Goal: Ask a question

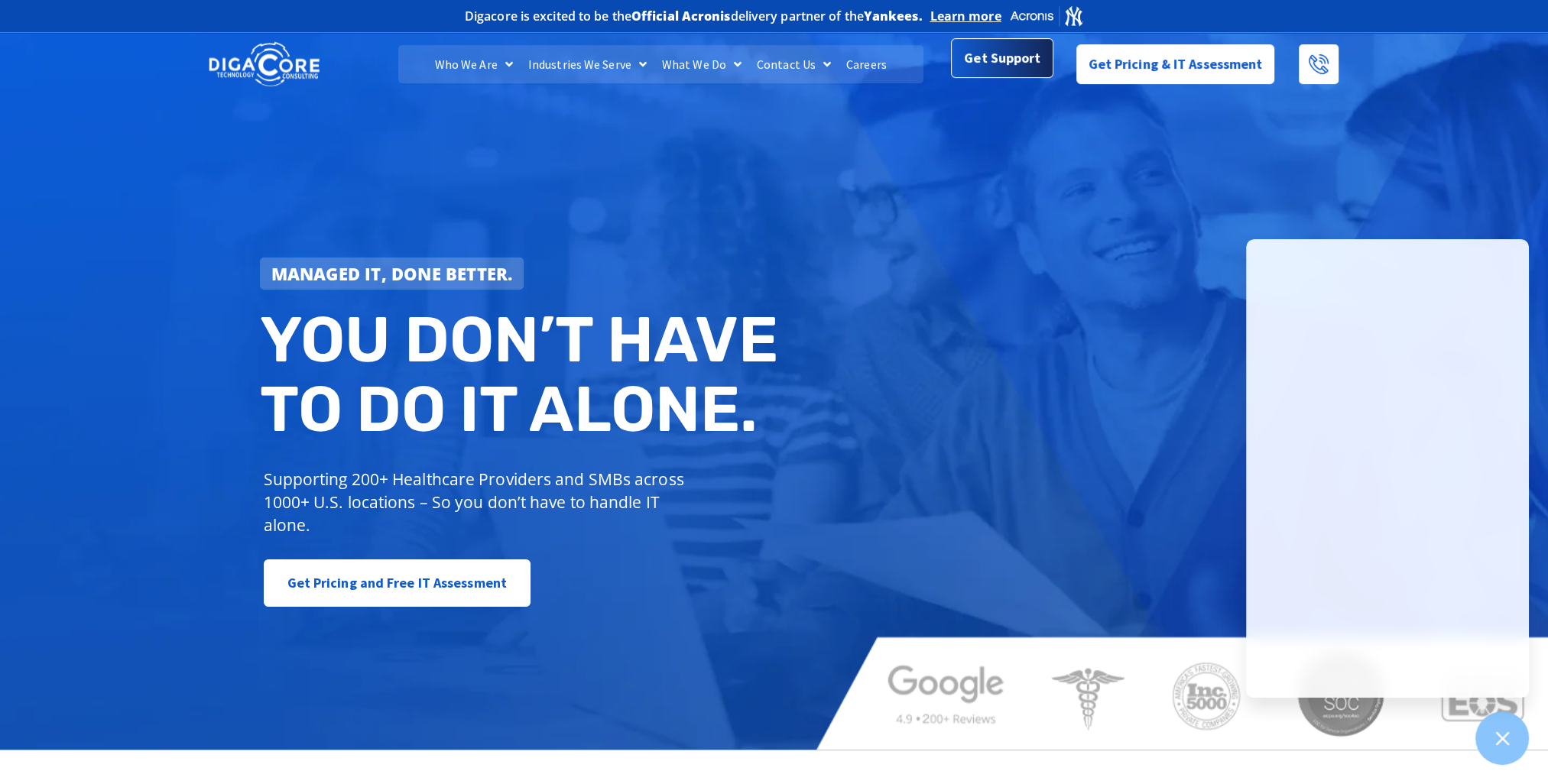
click at [966, 76] on link "Get Support" at bounding box center [1002, 58] width 102 height 40
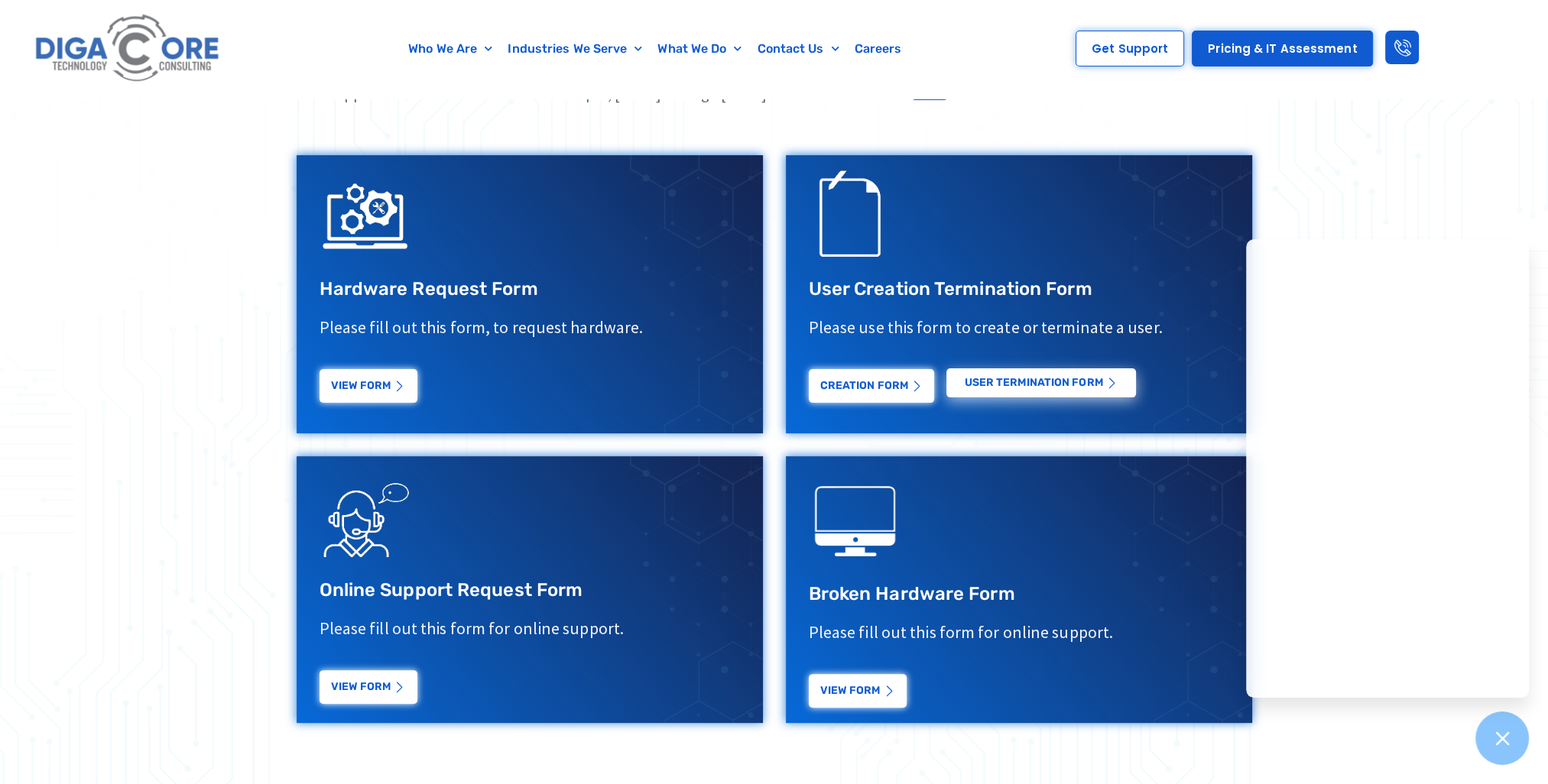
scroll to position [535, 0]
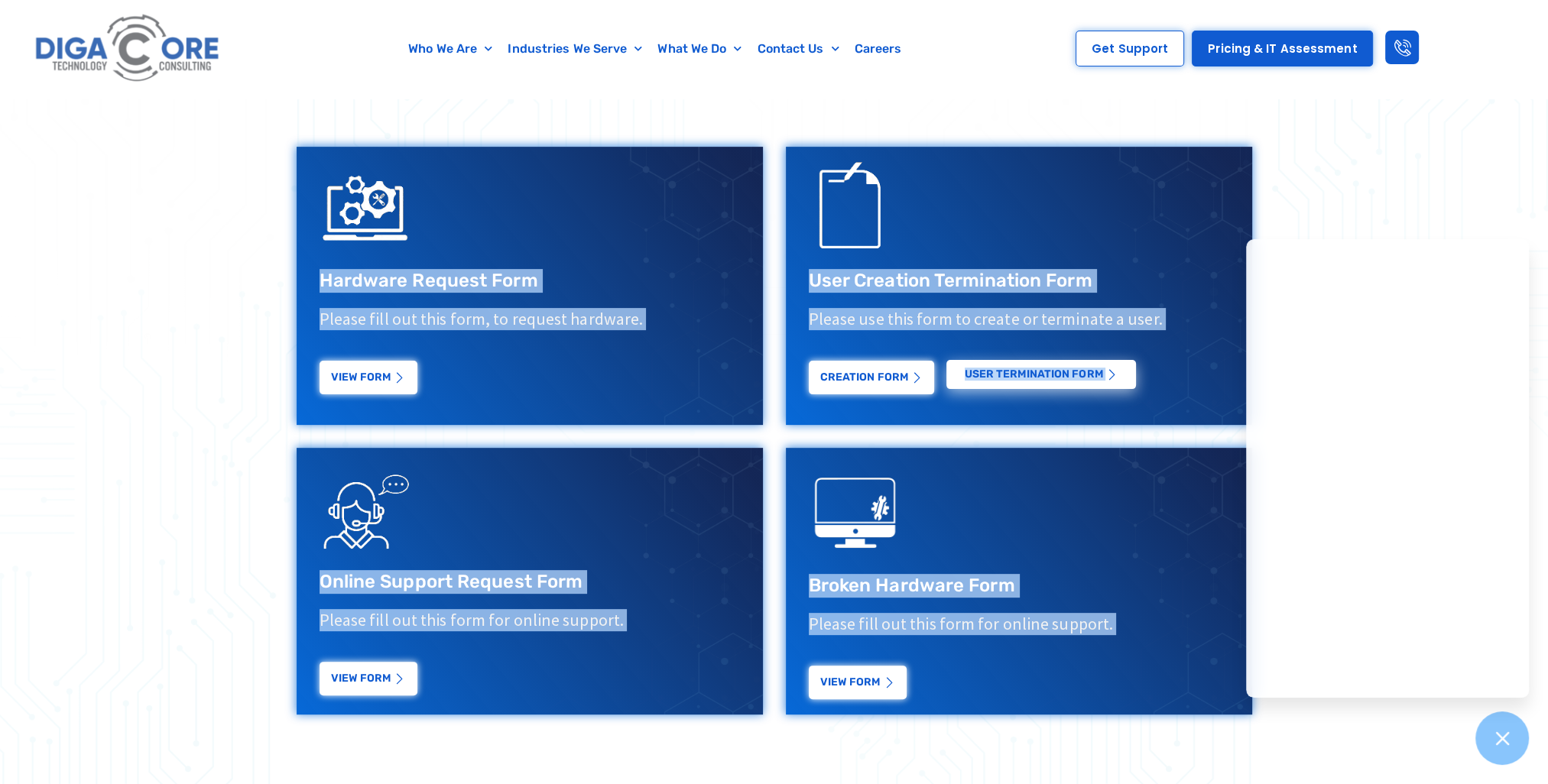
drag, startPoint x: 246, startPoint y: 151, endPoint x: 1157, endPoint y: 654, distance: 1040.6
click at [1157, 654] on section "If you would like to speak to a representative please call or fill out the form…" at bounding box center [774, 363] width 1548 height 864
drag, startPoint x: 1157, startPoint y: 654, endPoint x: 1125, endPoint y: 714, distance: 68.0
click at [1125, 714] on div at bounding box center [1019, 581] width 467 height 267
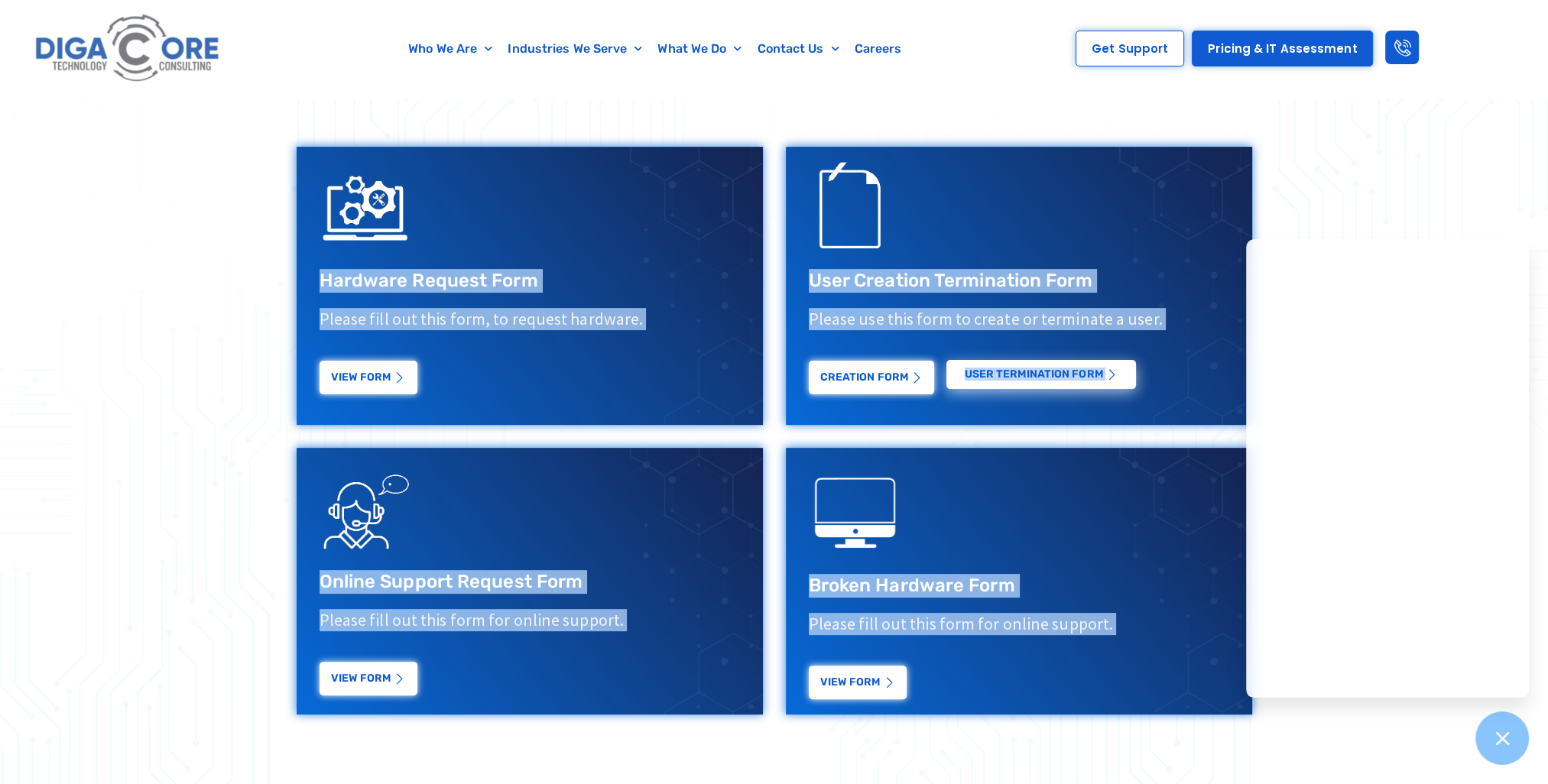
drag, startPoint x: 1125, startPoint y: 714, endPoint x: 1139, endPoint y: 727, distance: 19.1
click at [1139, 727] on div "If you would like to speak to a representative please call or fill out the form…" at bounding box center [775, 363] width 994 height 742
click at [1136, 732] on div "If you would like to speak to a representative please call or fill out the form…" at bounding box center [775, 363] width 994 height 742
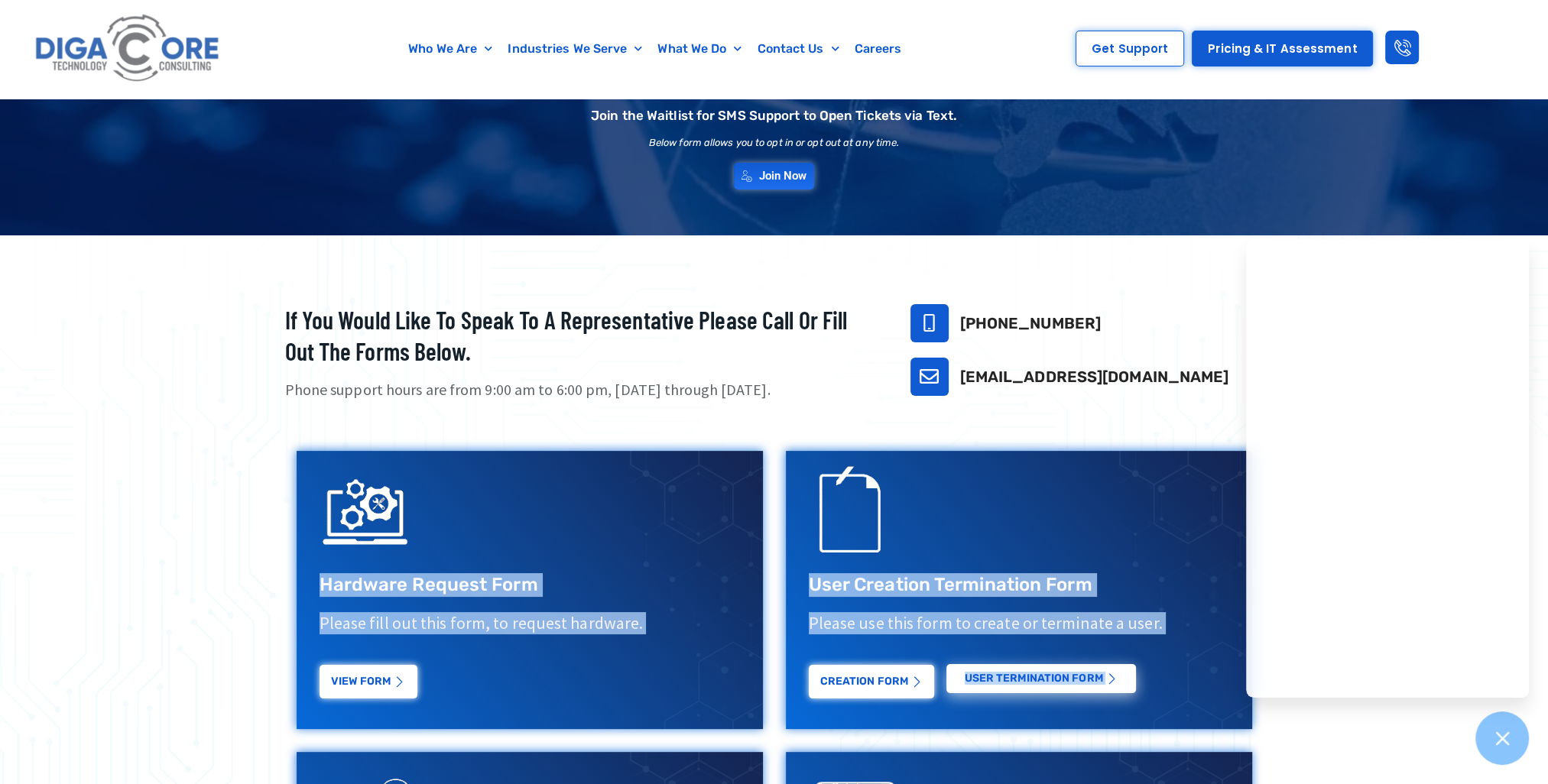
scroll to position [229, 0]
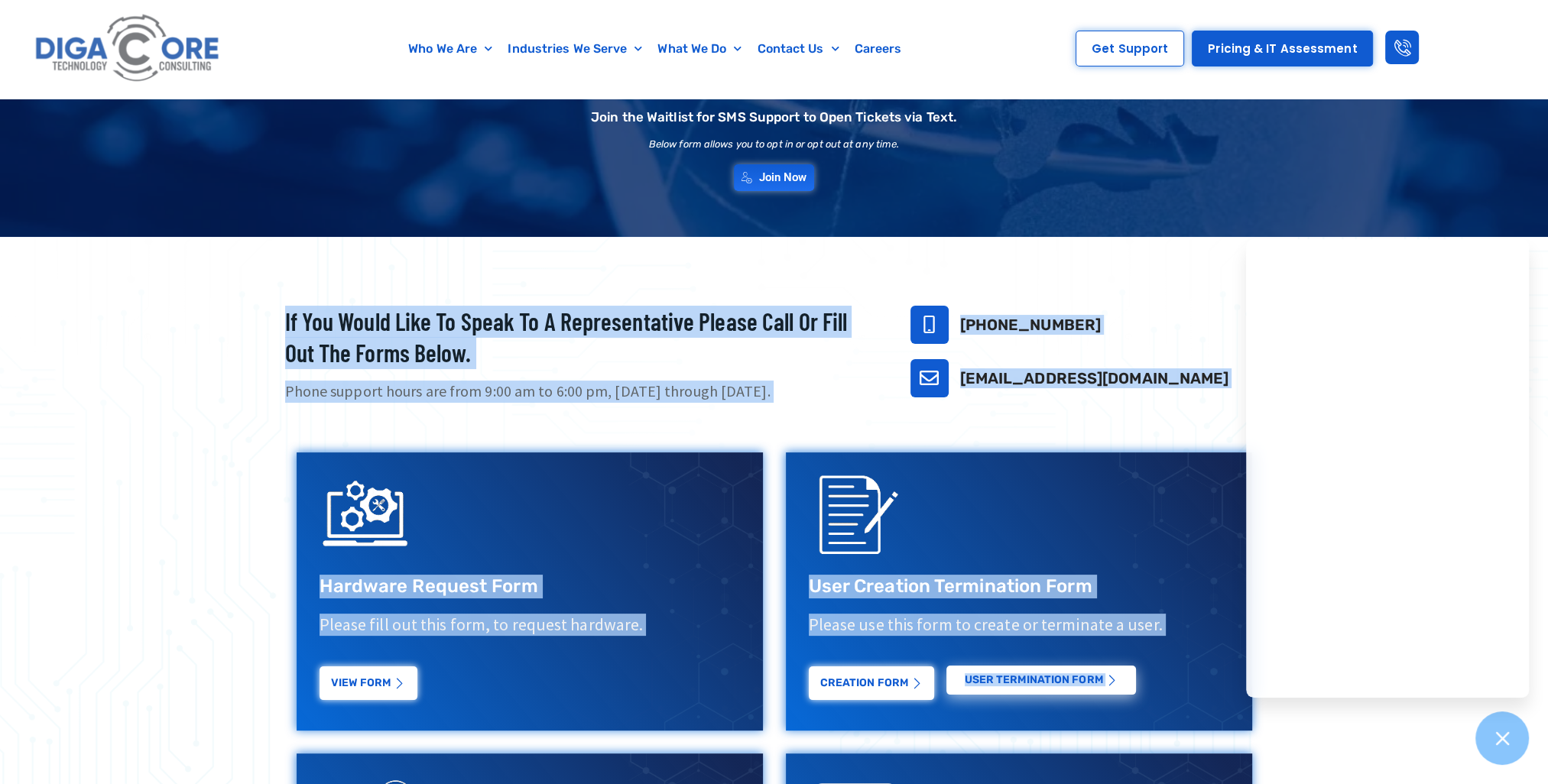
drag, startPoint x: 1129, startPoint y: 653, endPoint x: 220, endPoint y: 405, distance: 942.2
click at [220, 405] on section "If you would like to speak to a representative please call or fill out the form…" at bounding box center [774, 669] width 1548 height 864
click at [220, 405] on div at bounding box center [774, 669] width 1548 height 864
click at [251, 363] on div at bounding box center [774, 669] width 1548 height 864
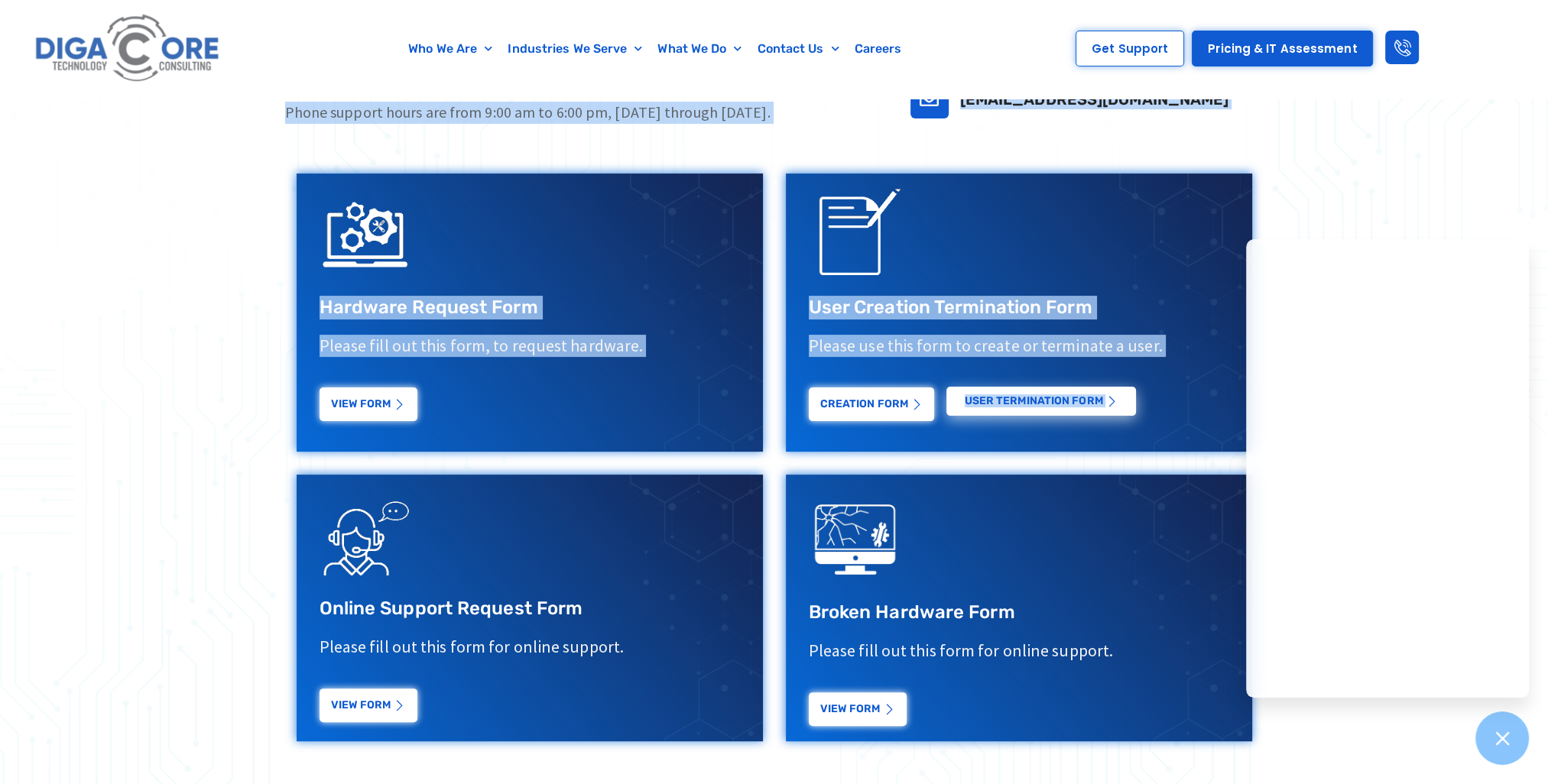
scroll to position [535, 0]
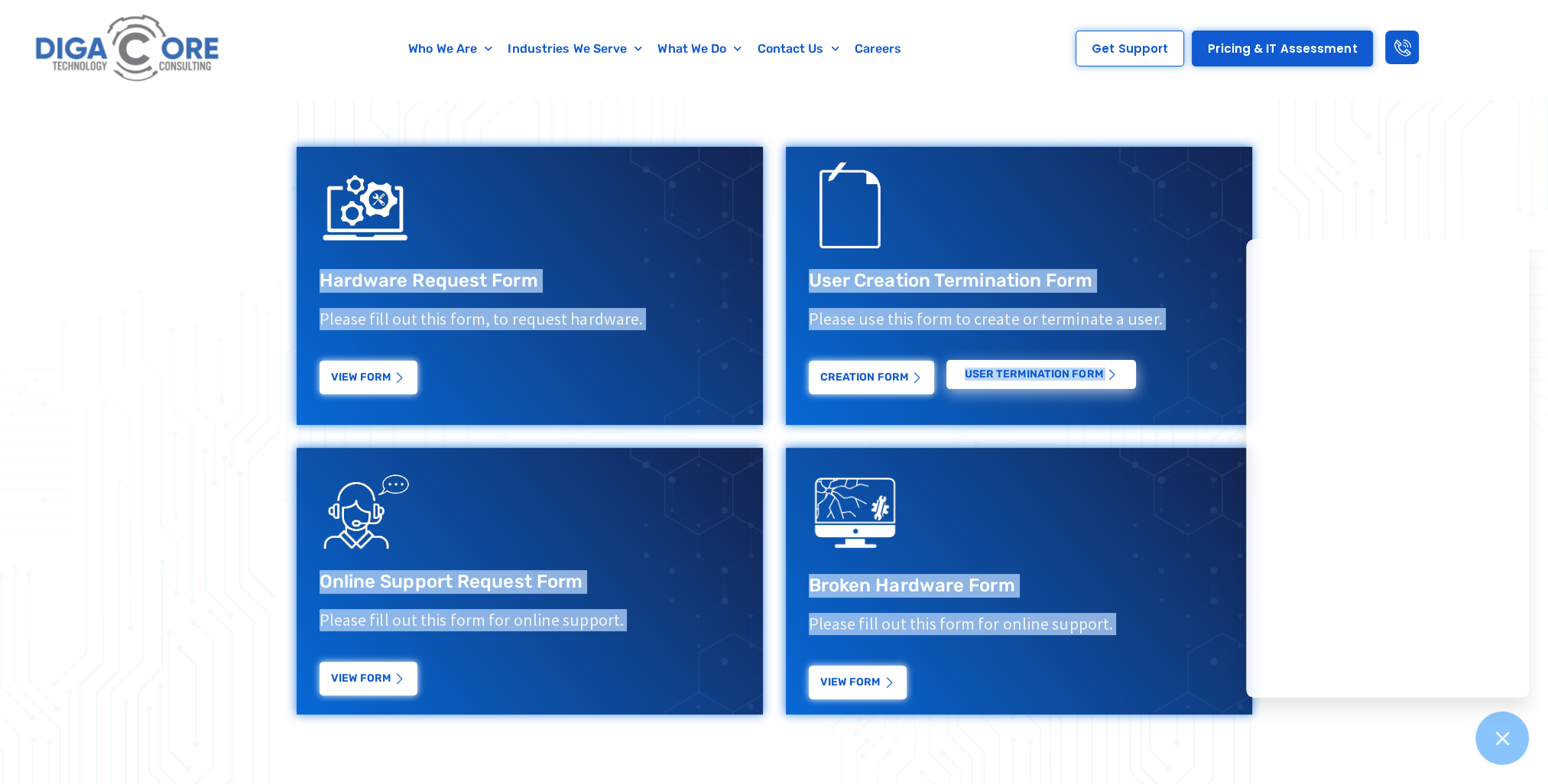
drag, startPoint x: 253, startPoint y: 338, endPoint x: 1105, endPoint y: 639, distance: 903.6
click at [1105, 639] on section "If you would like to speak to a representative please call or fill out the form…" at bounding box center [774, 363] width 1548 height 864
click at [1105, 639] on div "Broken Hardware Form Please fill out this form for online support. View Form" at bounding box center [1019, 637] width 421 height 125
click at [1108, 638] on div "Broken Hardware Form Please fill out this form for online support. View Form" at bounding box center [1019, 637] width 421 height 125
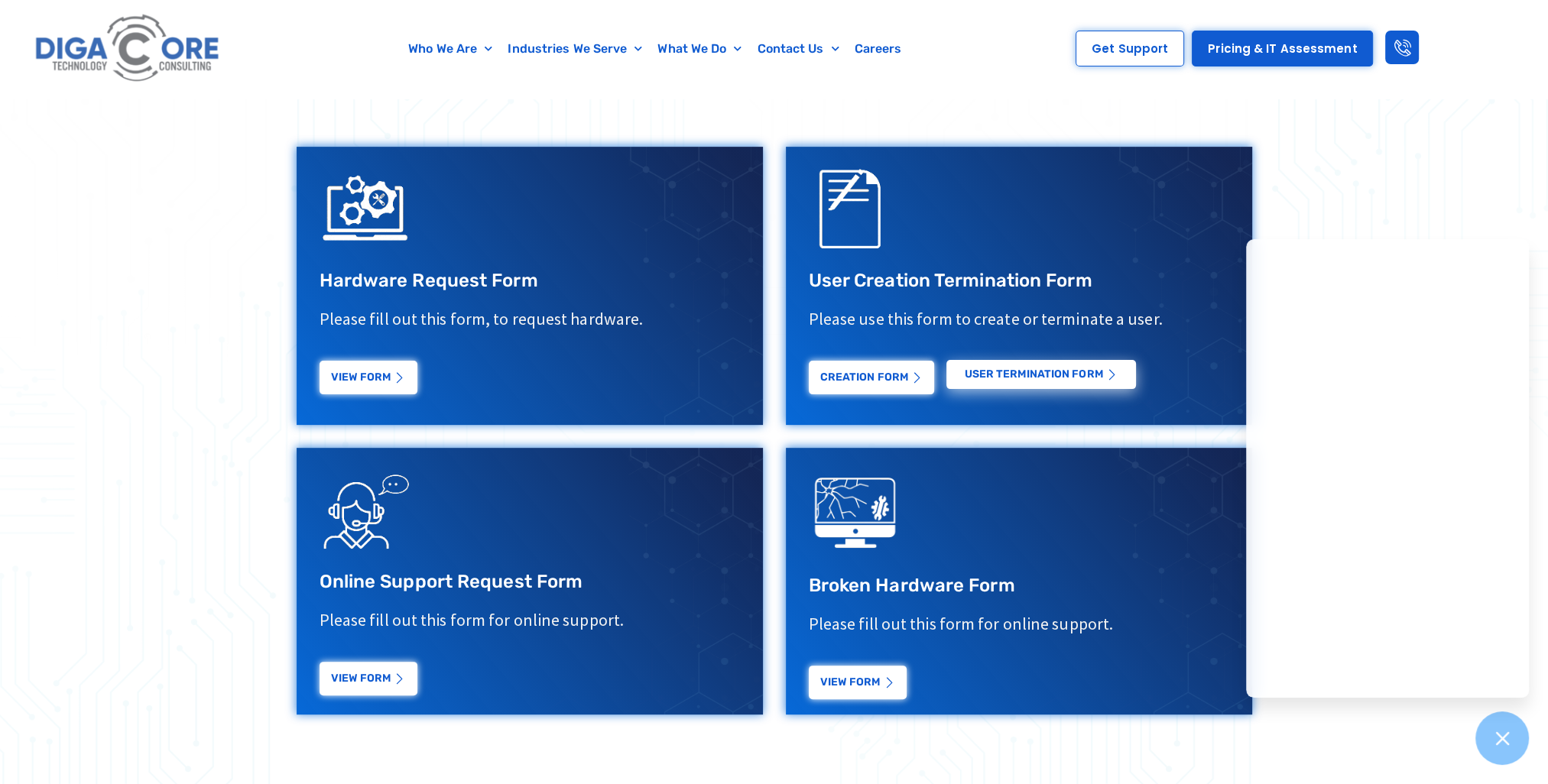
click at [1109, 638] on div "Broken Hardware Form Please fill out this form for online support. View Form" at bounding box center [1019, 637] width 421 height 125
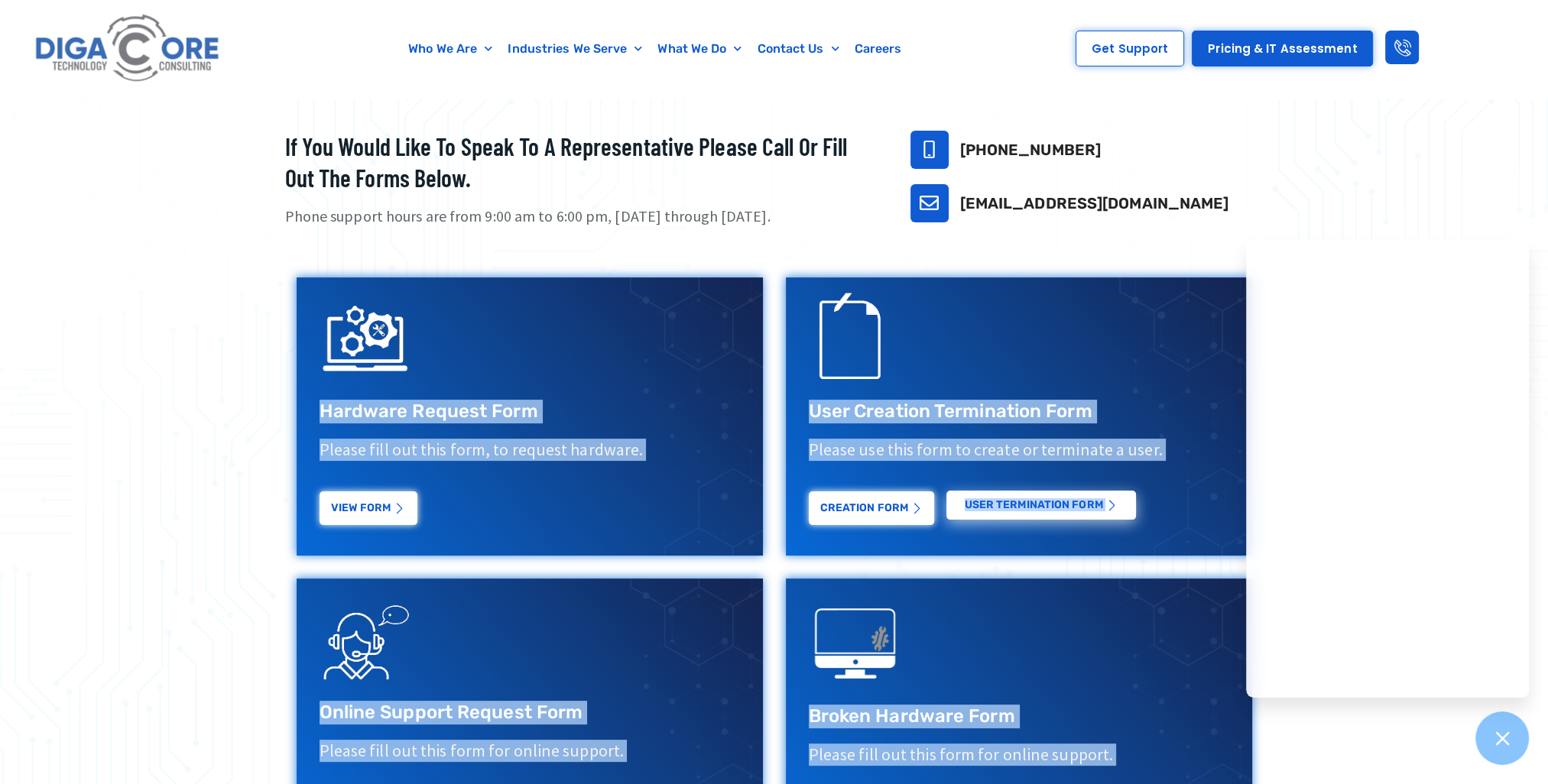
scroll to position [382, 0]
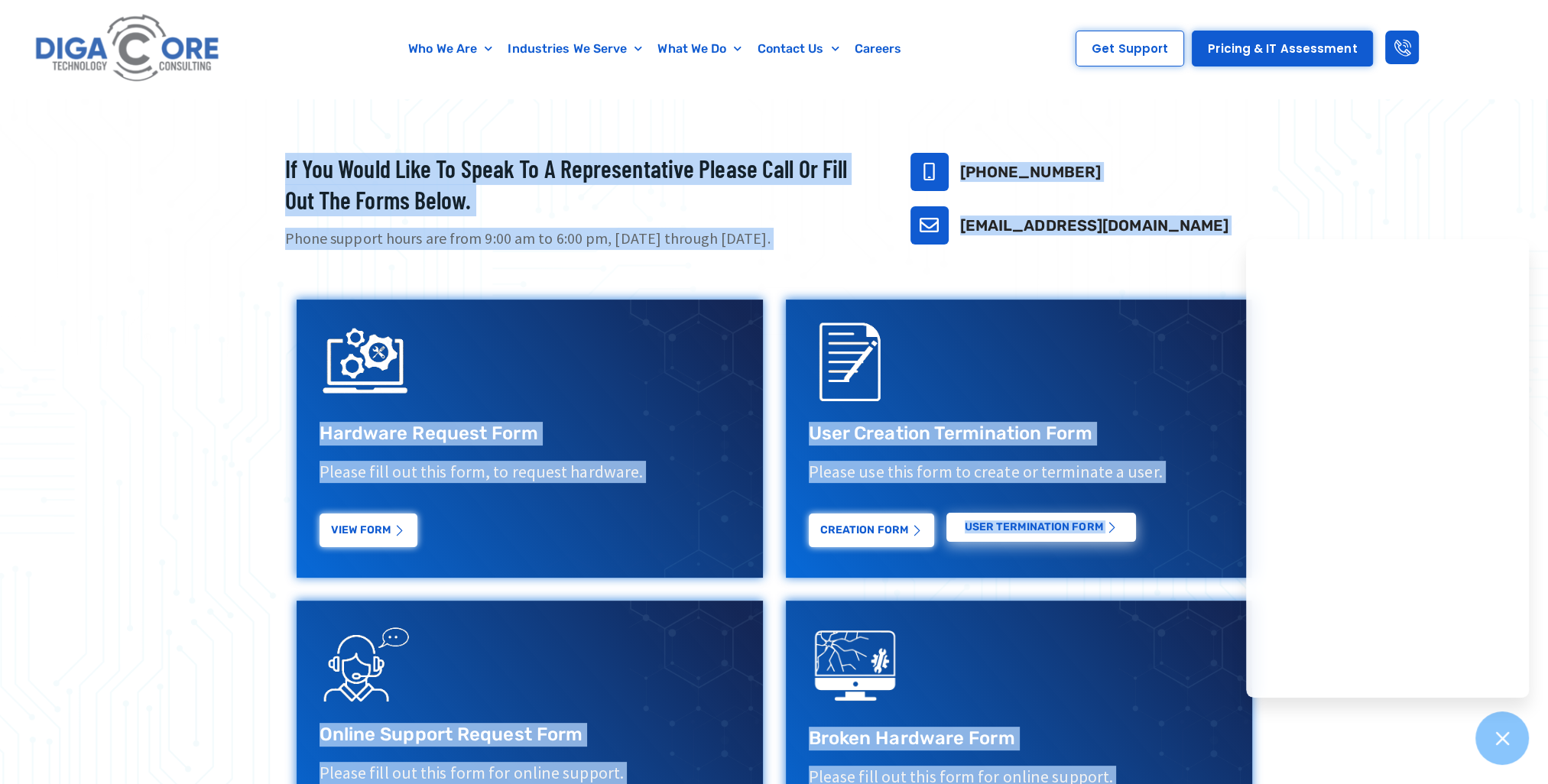
drag, startPoint x: 1110, startPoint y: 641, endPoint x: 254, endPoint y: 172, distance: 976.1
click at [254, 172] on section "If you would like to speak to a representative please call or fill out the form…" at bounding box center [774, 516] width 1548 height 864
click at [254, 172] on div at bounding box center [774, 516] width 1548 height 864
click at [254, 176] on div at bounding box center [774, 516] width 1548 height 864
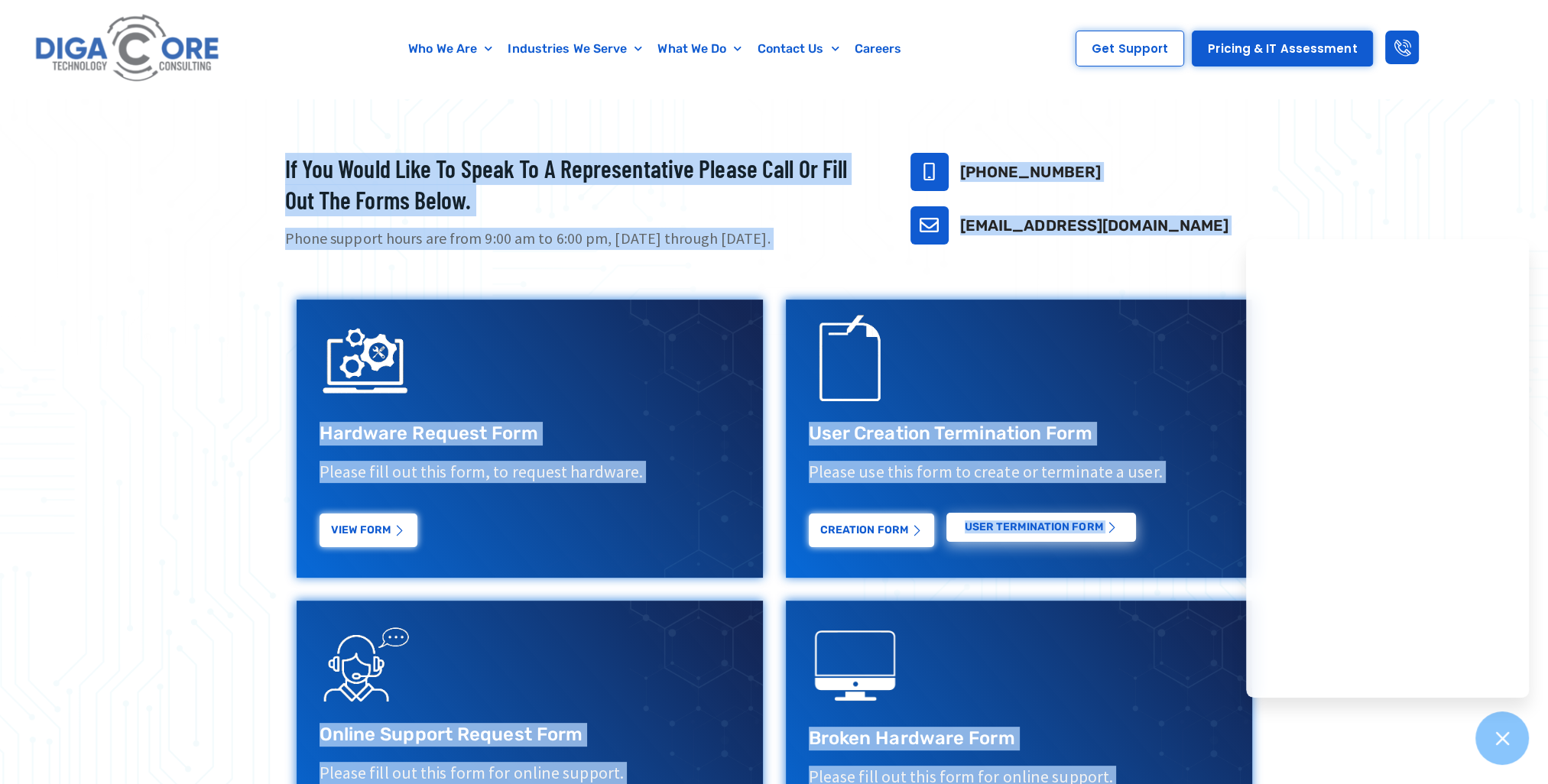
click at [241, 164] on div at bounding box center [774, 516] width 1548 height 864
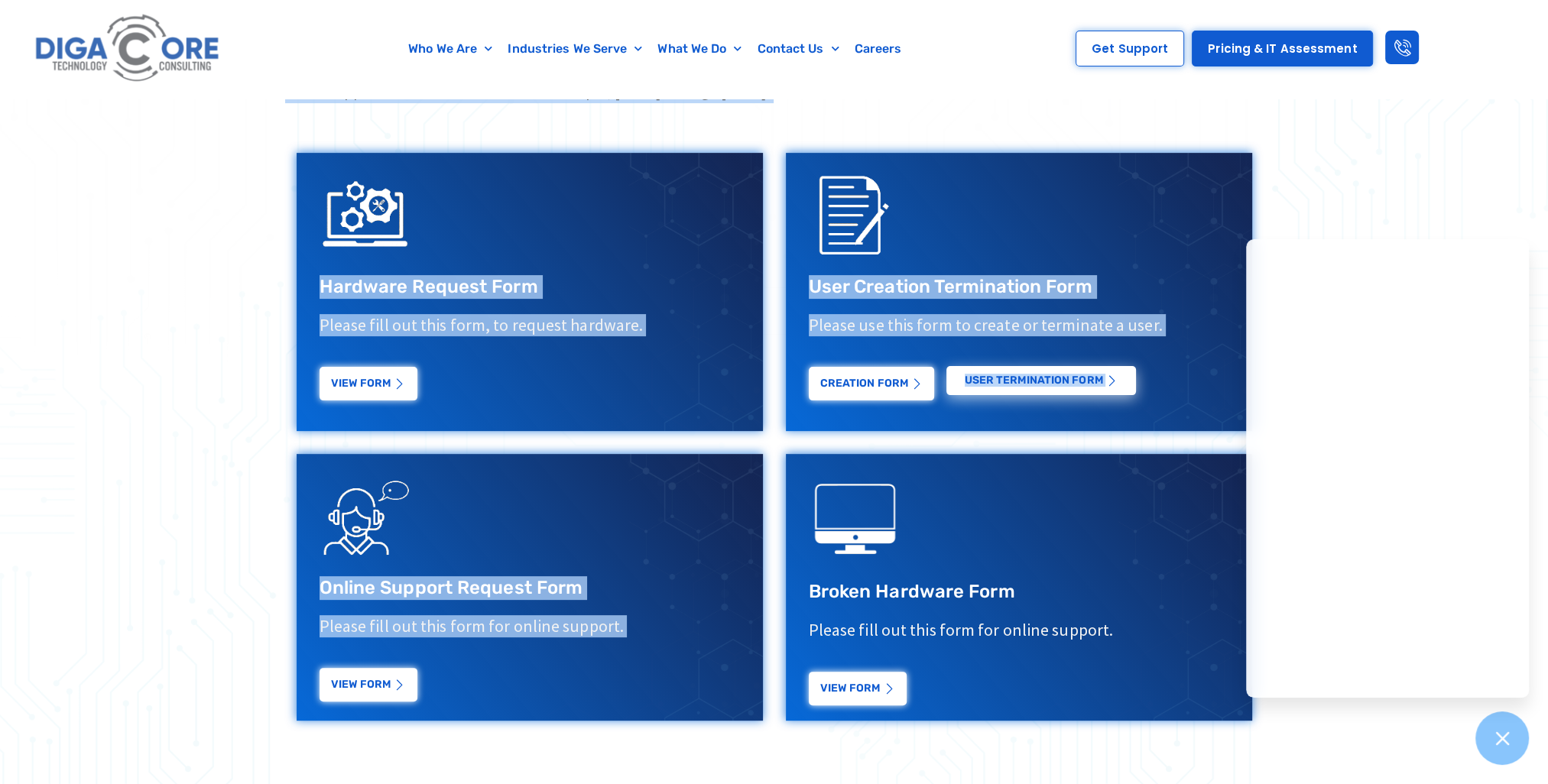
scroll to position [535, 0]
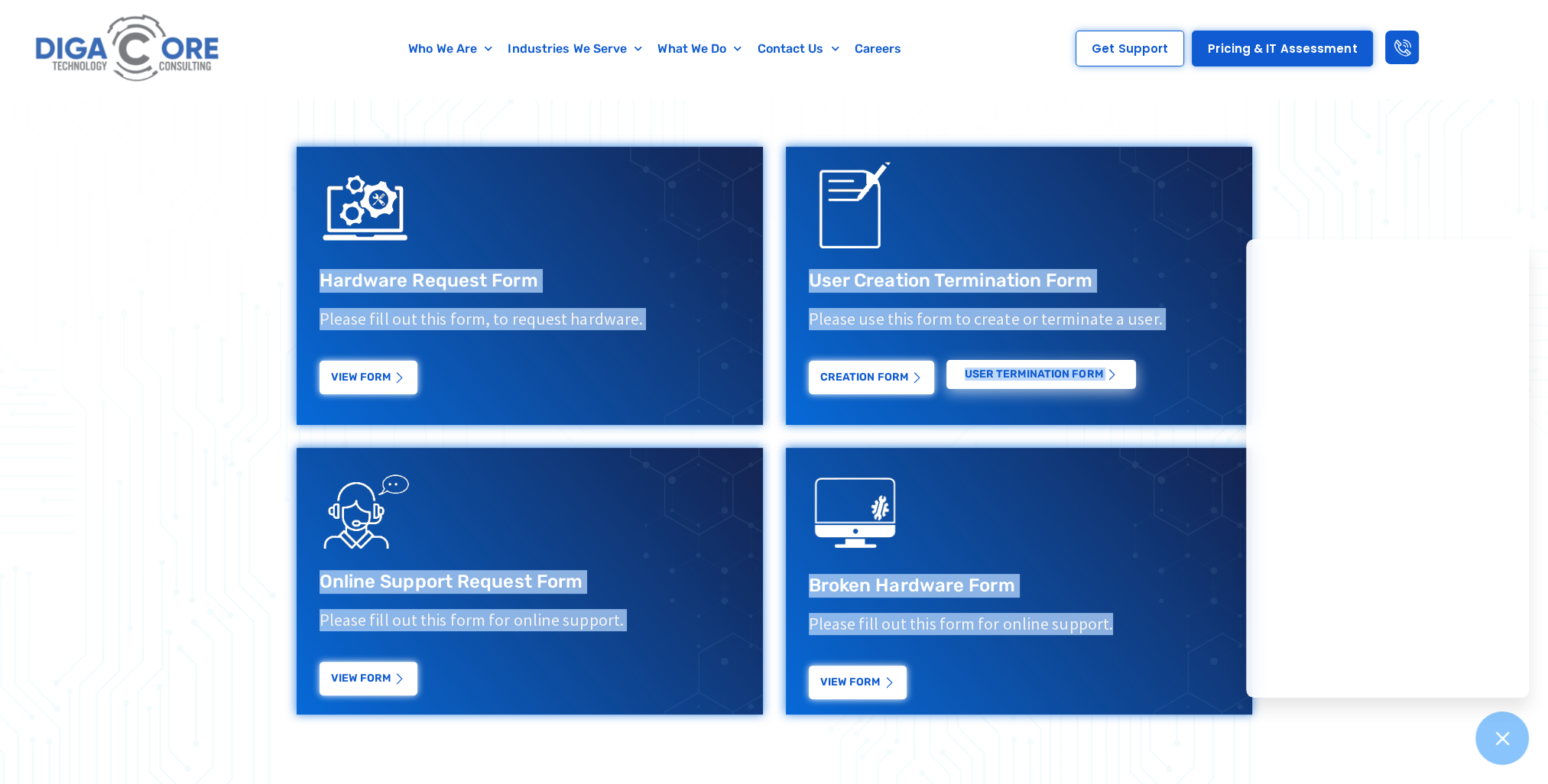
drag, startPoint x: 227, startPoint y: 151, endPoint x: 1130, endPoint y: 621, distance: 1018.0
click at [1130, 621] on section "If you would like to speak to a representative please call or fill out the form…" at bounding box center [774, 363] width 1548 height 864
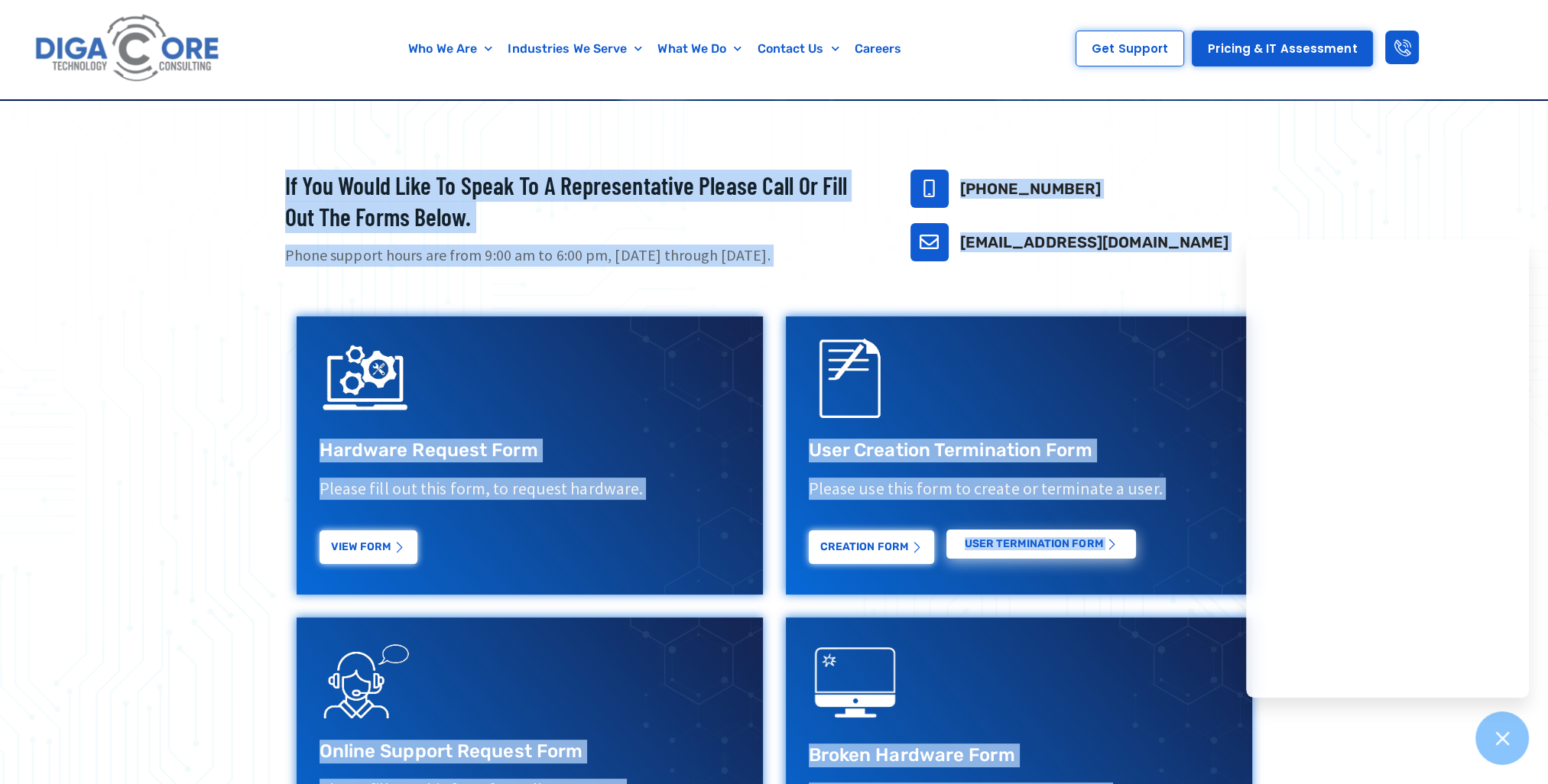
scroll to position [306, 0]
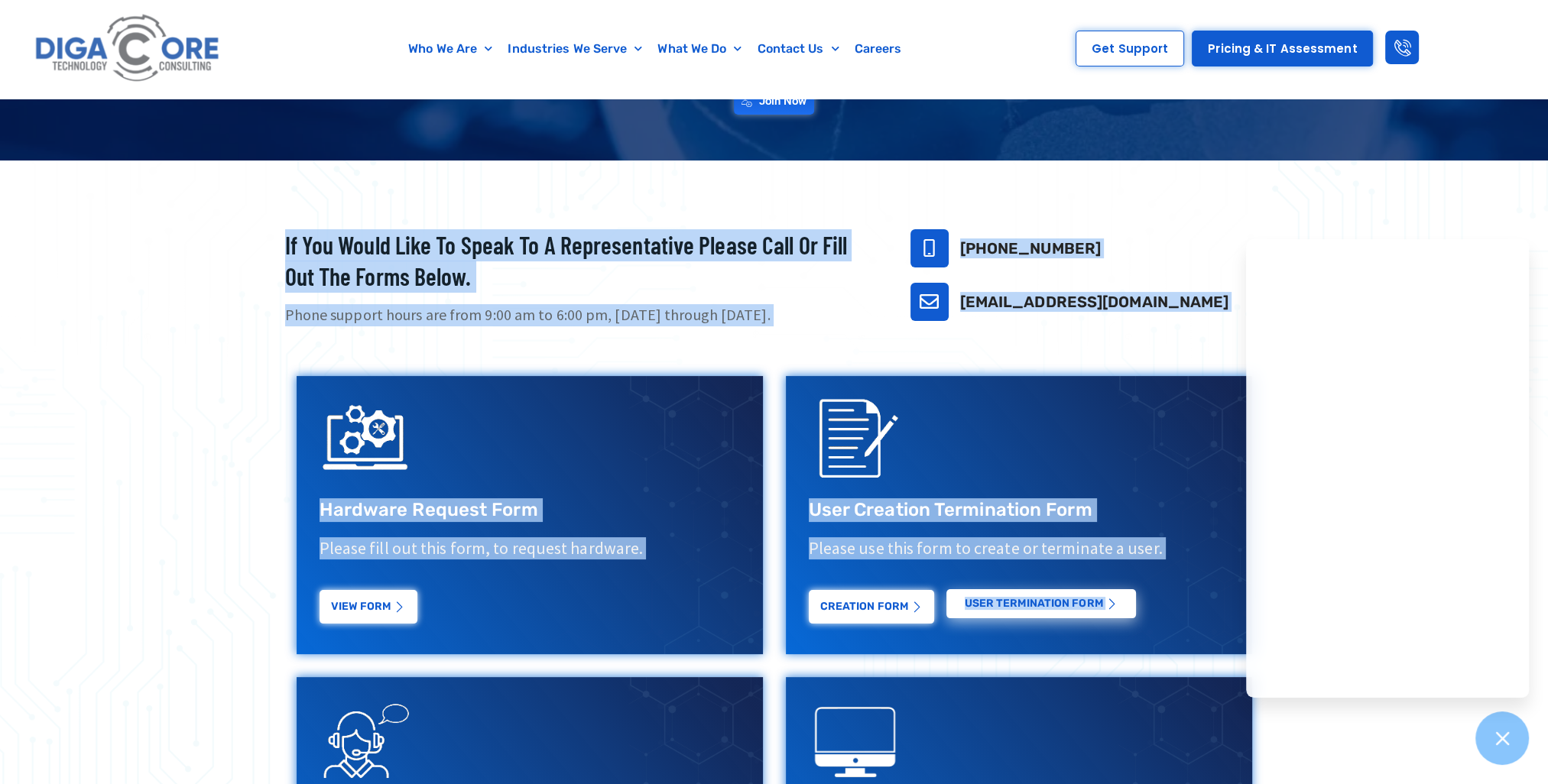
click at [767, 483] on div "Hardware Request Form Please fill out this form, to request hardware. View Form" at bounding box center [530, 516] width 489 height 301
